Goal: Information Seeking & Learning: Learn about a topic

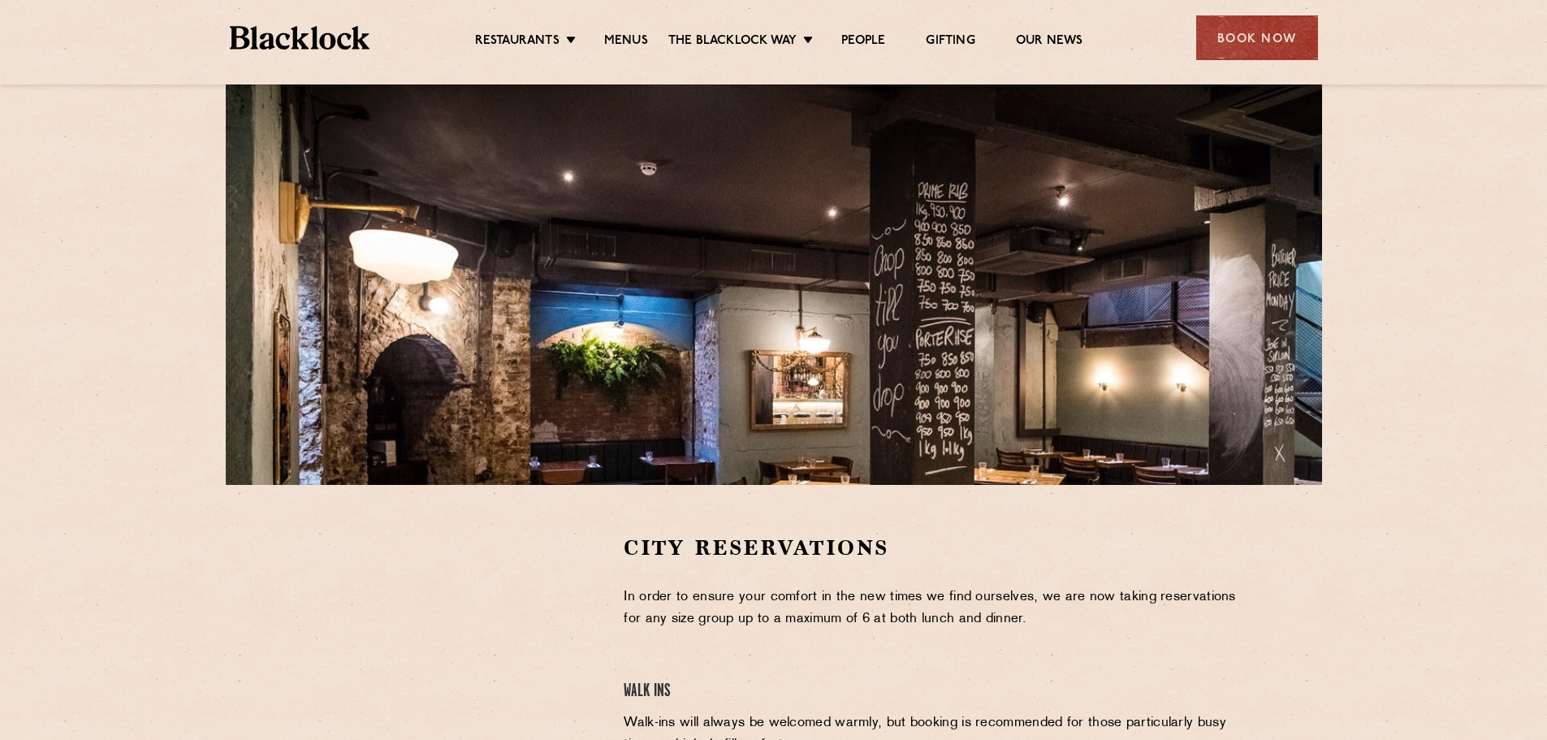
scroll to position [108, 0]
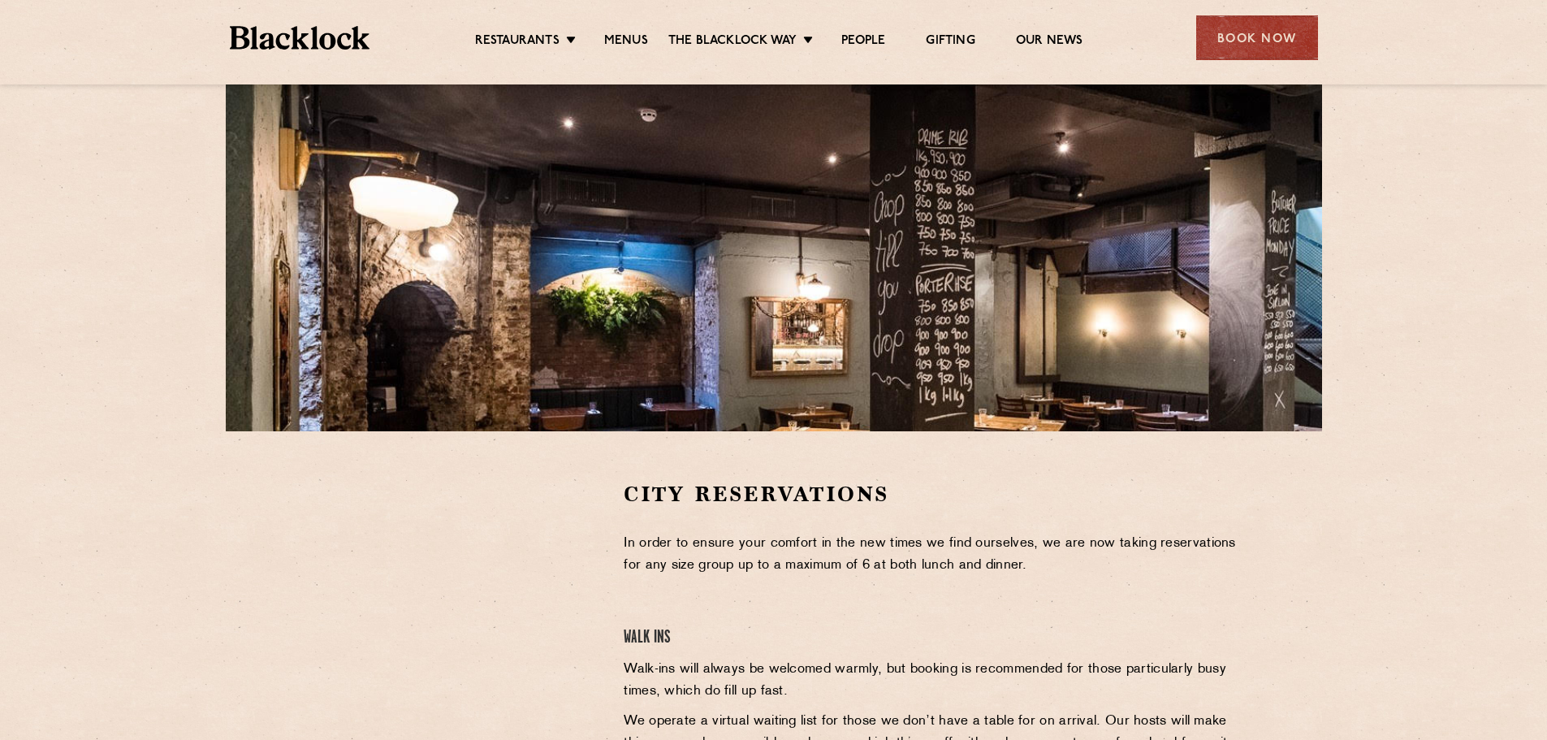
scroll to position [162, 0]
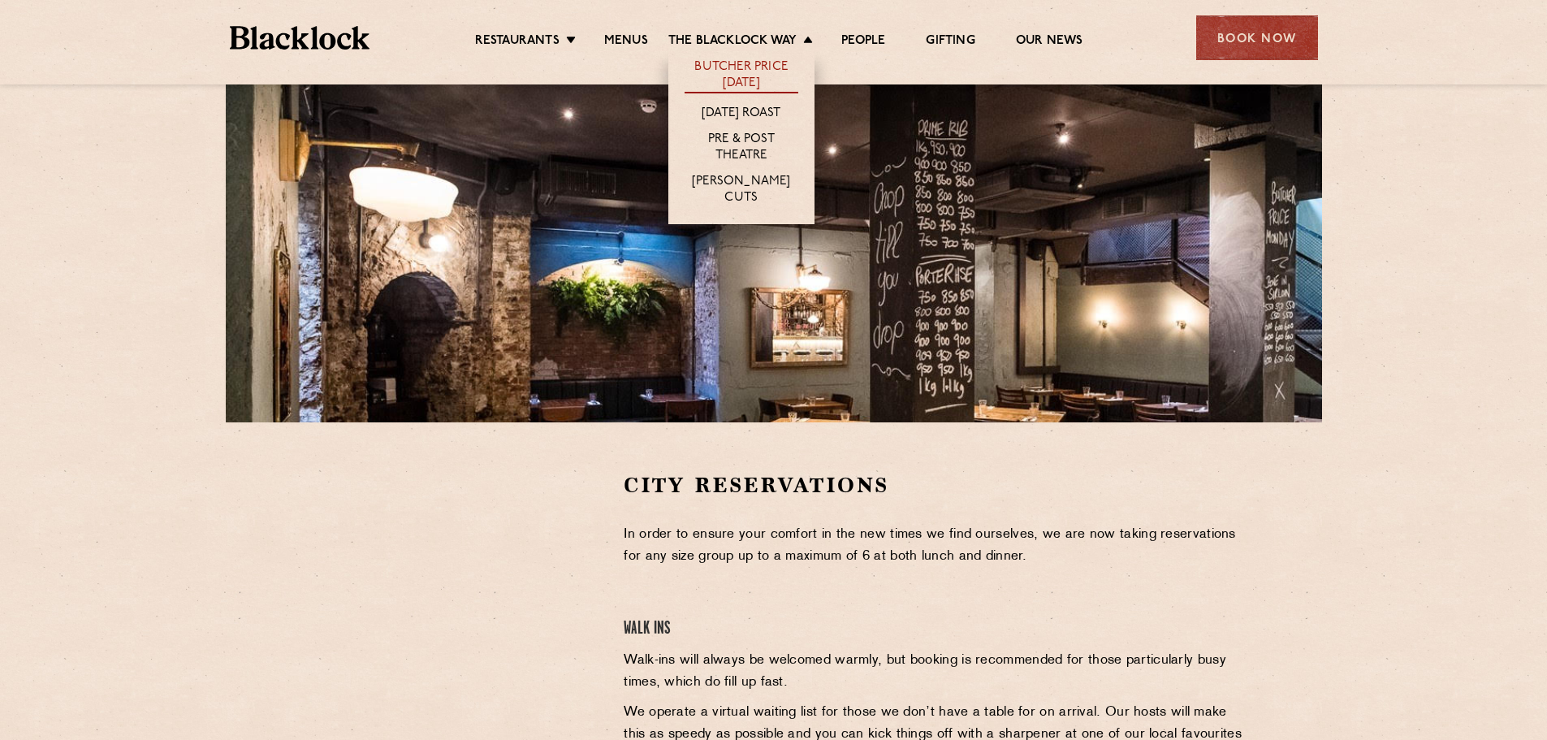
click at [743, 63] on link "Butcher Price [DATE]" at bounding box center [742, 76] width 114 height 34
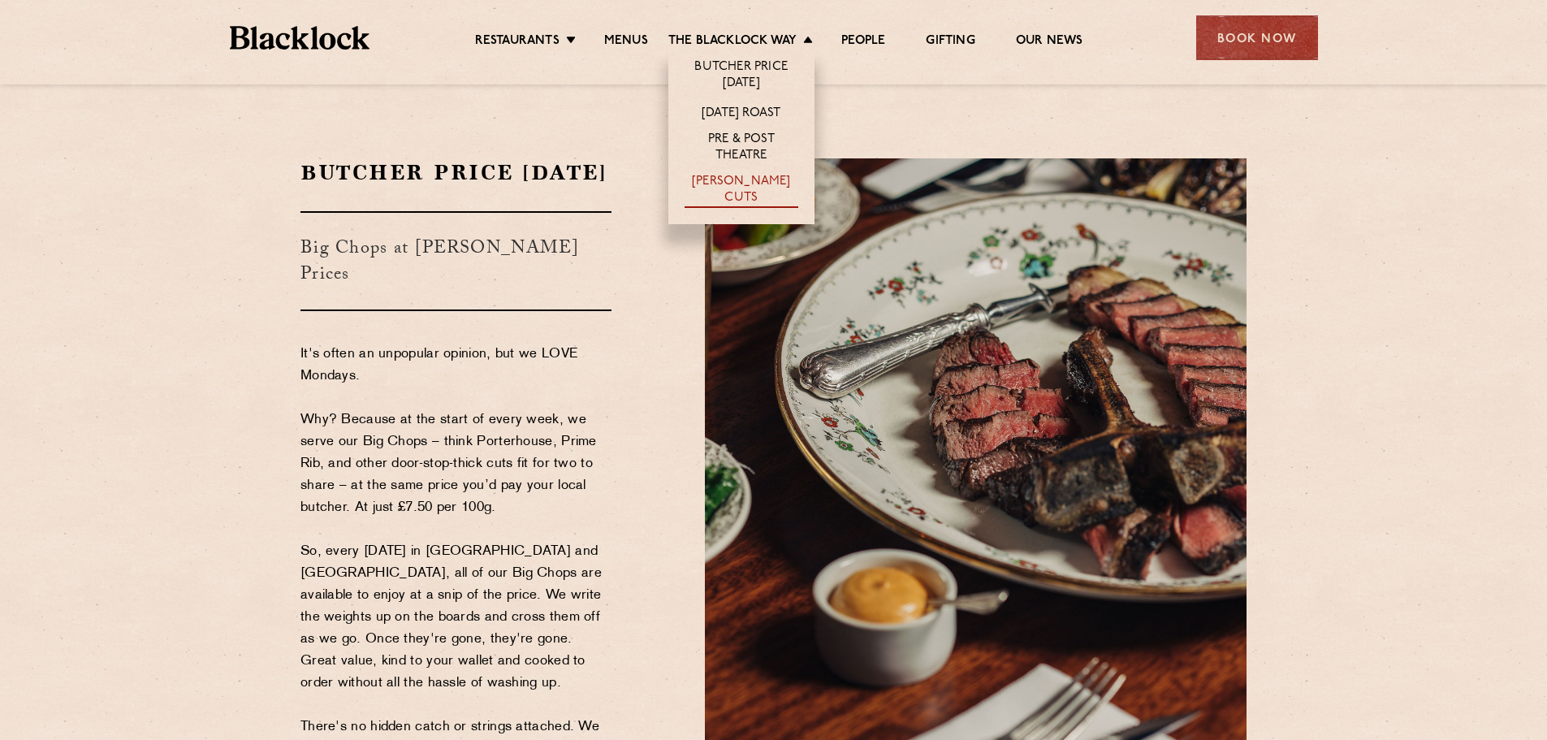
click at [773, 180] on link "[PERSON_NAME] Cuts" at bounding box center [742, 191] width 114 height 34
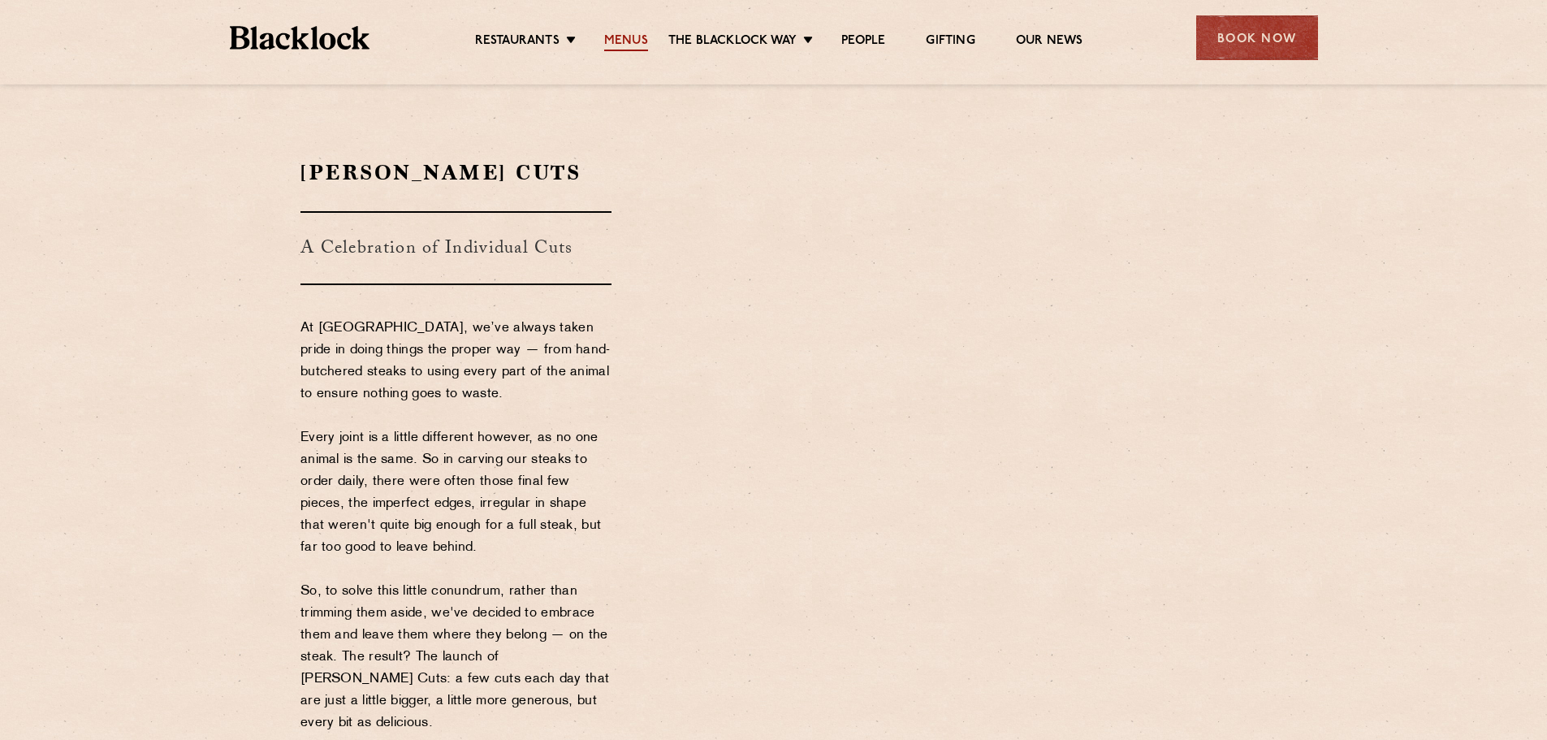
click at [620, 37] on link "Menus" at bounding box center [626, 42] width 44 height 18
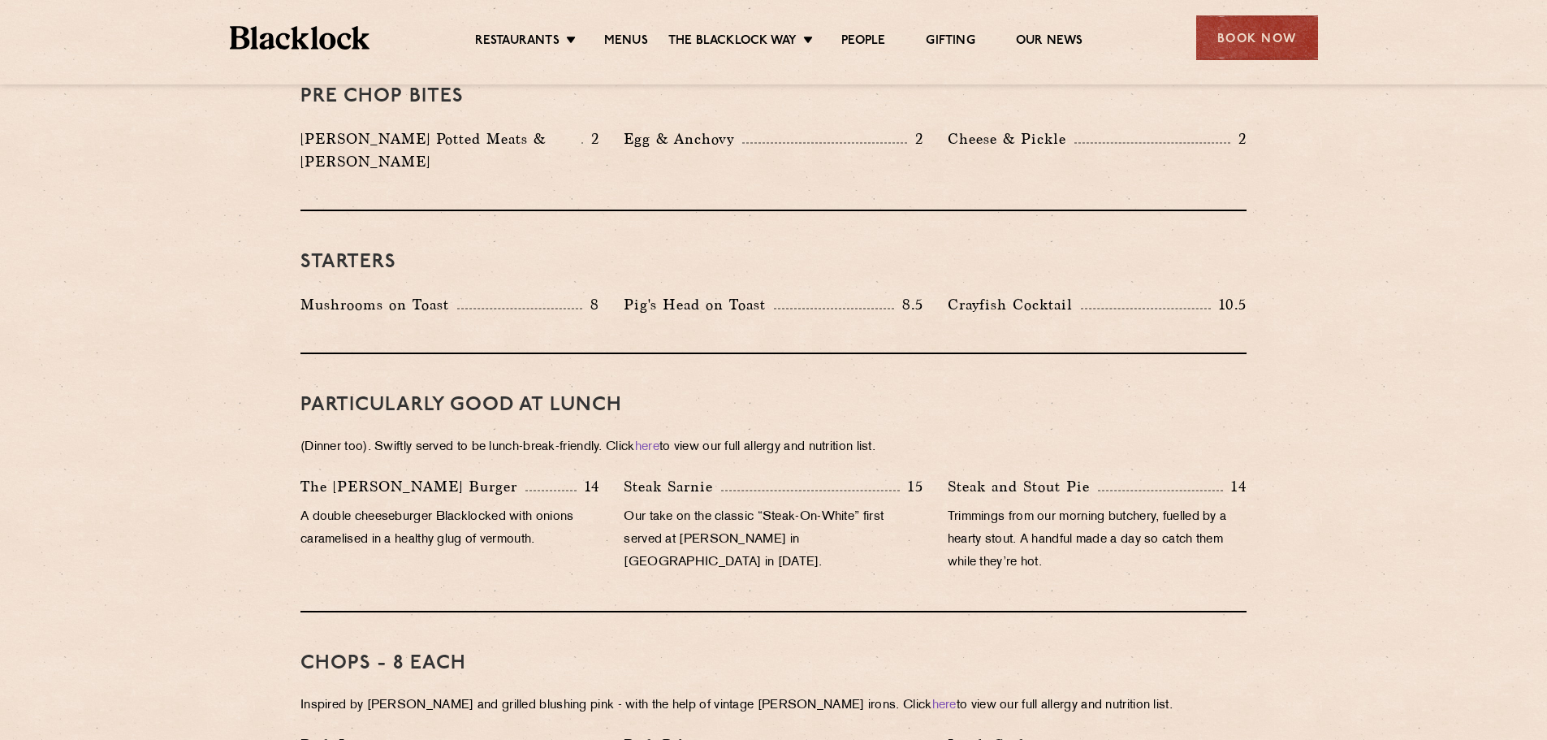
scroll to position [759, 0]
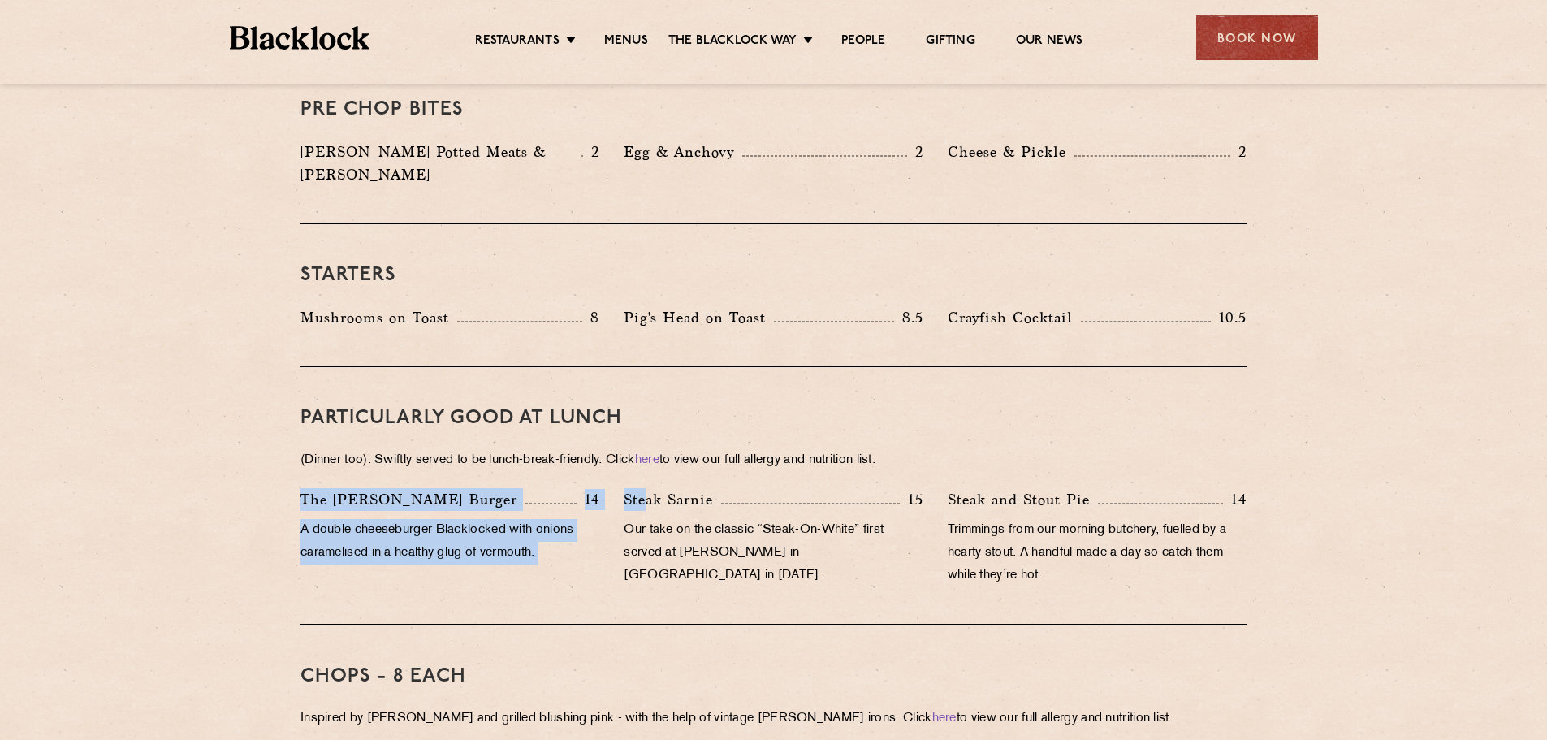
drag, startPoint x: 296, startPoint y: 474, endPoint x: 686, endPoint y: 486, distance: 390.9
click at [680, 488] on div "The [PERSON_NAME] Burger 14 A double cheeseburger Blacklocked with onions caram…" at bounding box center [773, 541] width 971 height 107
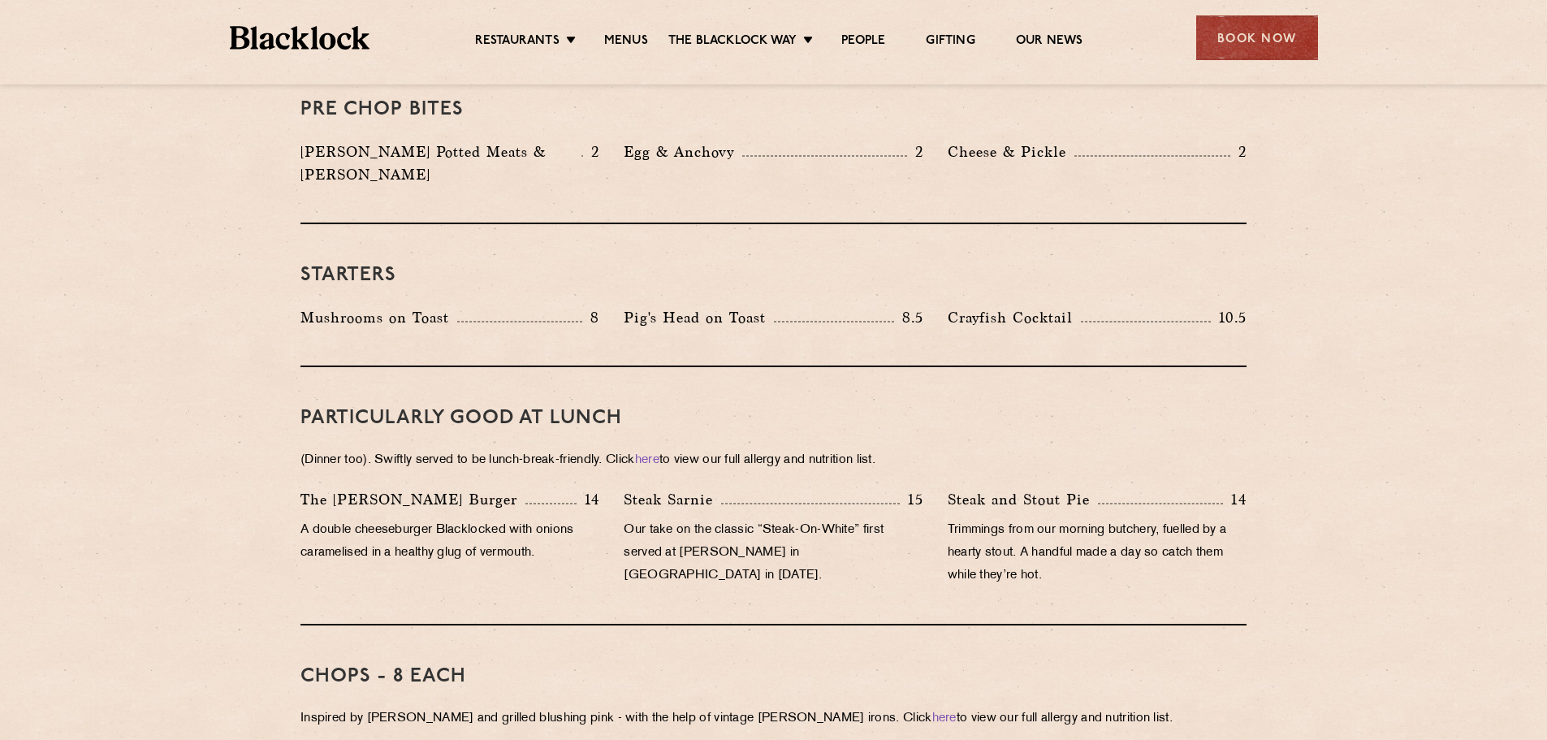
click at [687, 488] on p "Steak Sarnie" at bounding box center [672, 499] width 97 height 23
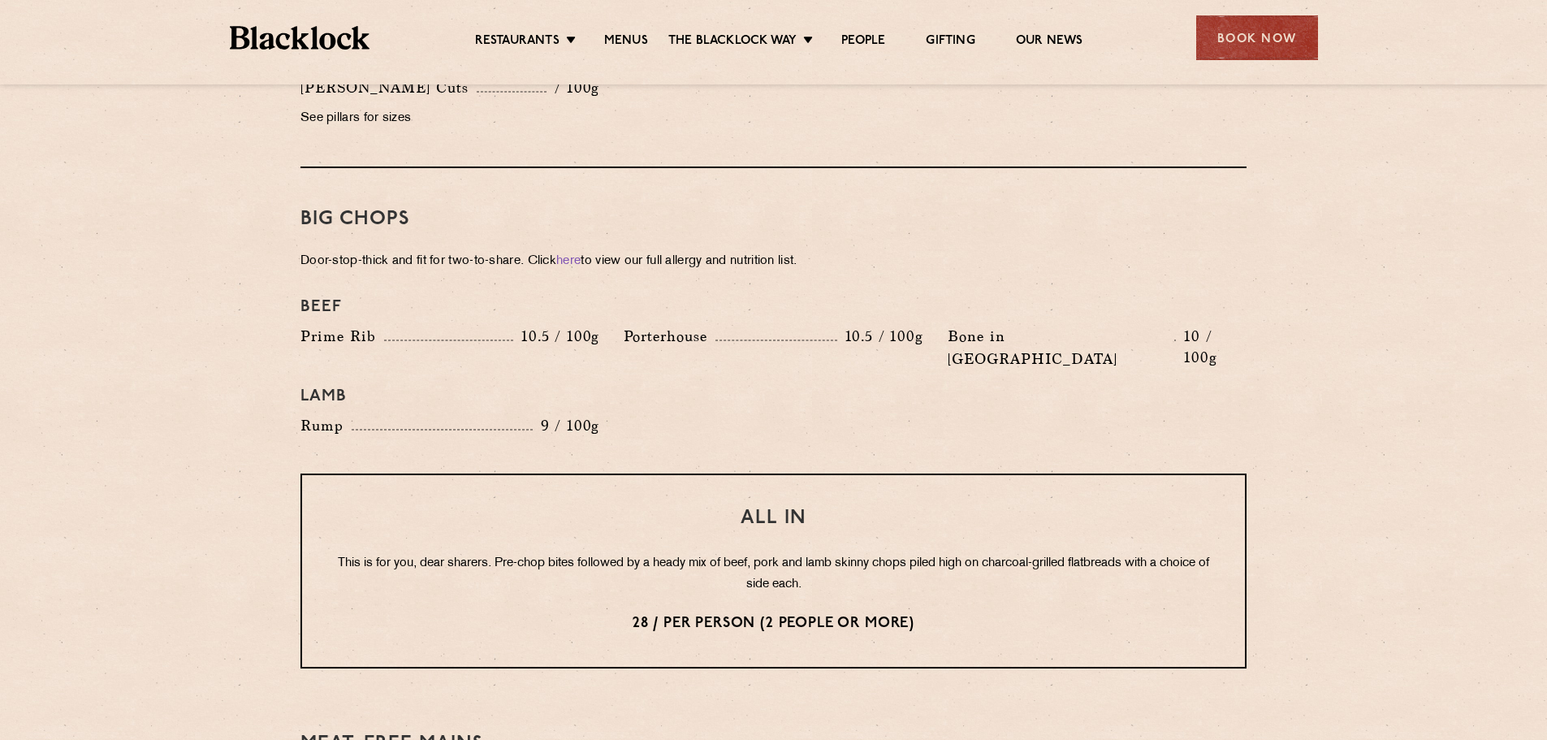
scroll to position [1707, 0]
